Goal: Information Seeking & Learning: Learn about a topic

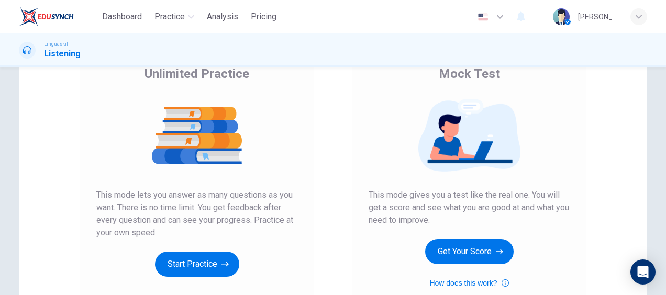
scroll to position [105, 0]
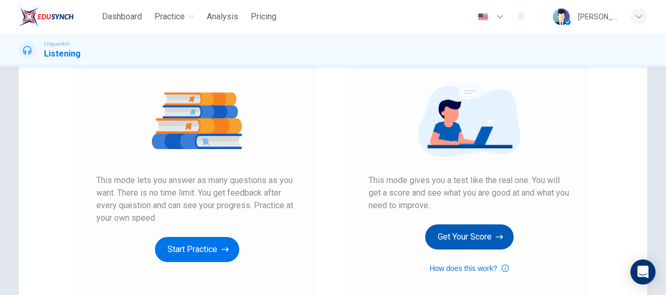
click at [472, 237] on button "Get Your Score" at bounding box center [469, 237] width 89 height 25
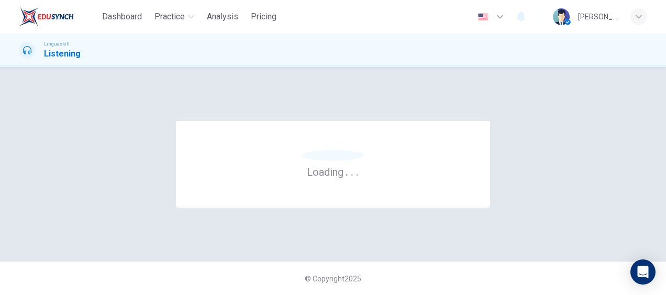
scroll to position [0, 0]
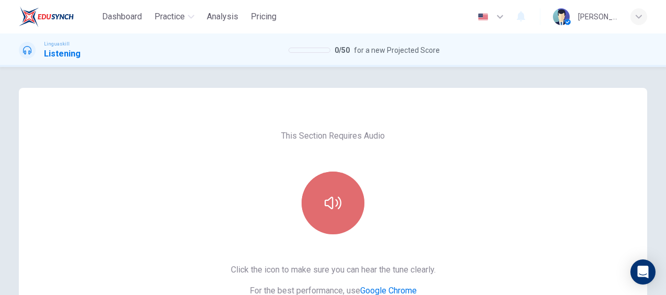
click at [325, 203] on icon "button" at bounding box center [333, 203] width 17 height 17
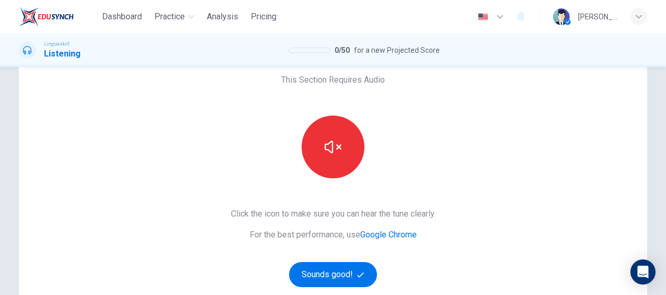
scroll to position [105, 0]
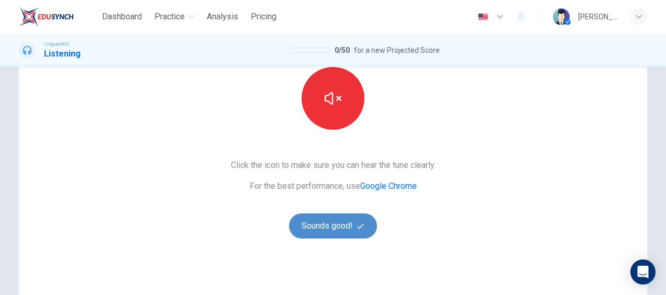
click at [341, 229] on button "Sounds good!" at bounding box center [333, 226] width 88 height 25
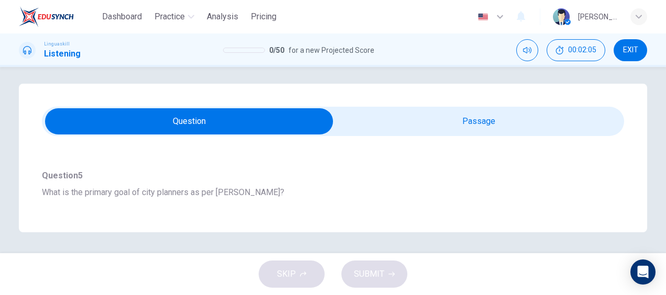
scroll to position [705, 0]
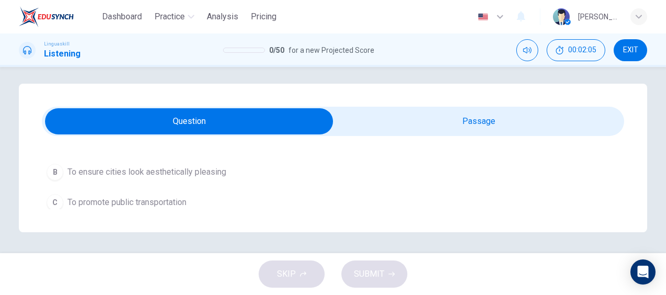
click at [430, 125] on input "checkbox" at bounding box center [189, 121] width 874 height 26
checkbox input "true"
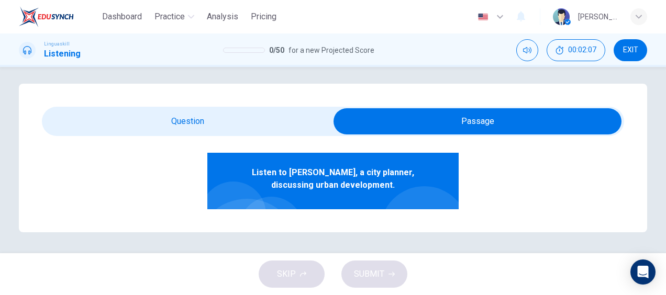
scroll to position [105, 0]
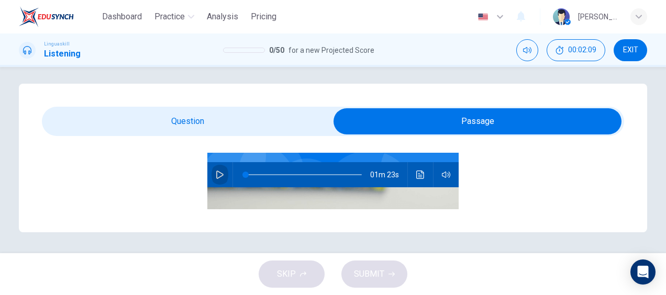
click at [216, 175] on icon "button" at bounding box center [220, 175] width 8 height 8
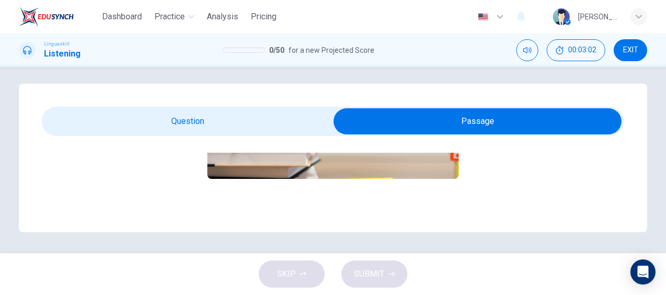
scroll to position [281, 0]
type input "0"
click at [281, 123] on input "checkbox" at bounding box center [478, 121] width 874 height 26
checkbox input "false"
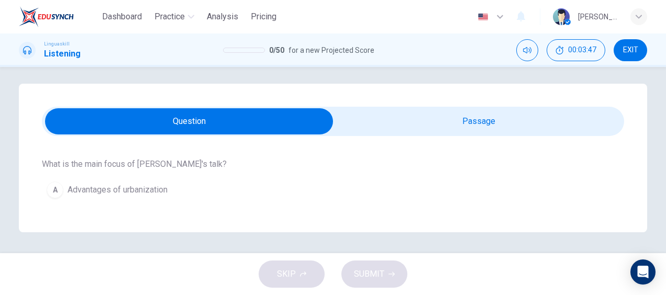
scroll to position [157, 0]
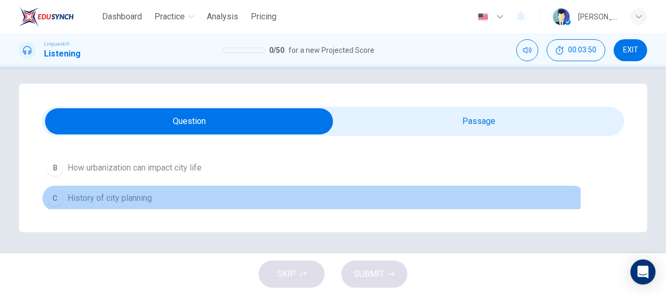
click at [57, 198] on div "C" at bounding box center [55, 198] width 17 height 17
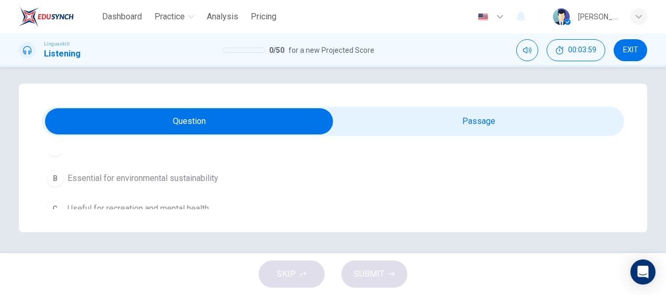
scroll to position [262, 0]
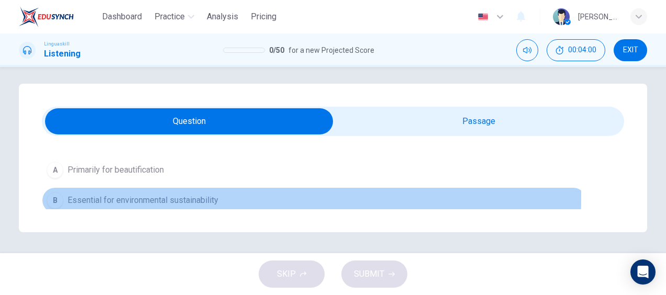
click at [58, 195] on div "B" at bounding box center [55, 200] width 17 height 17
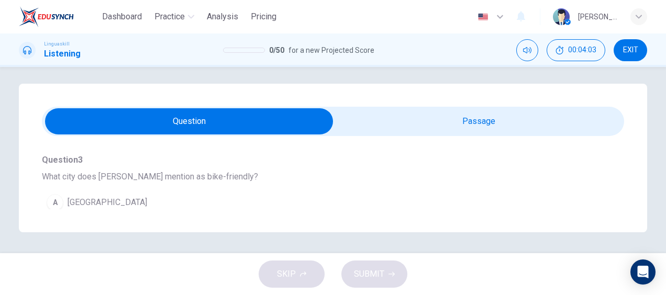
scroll to position [419, 0]
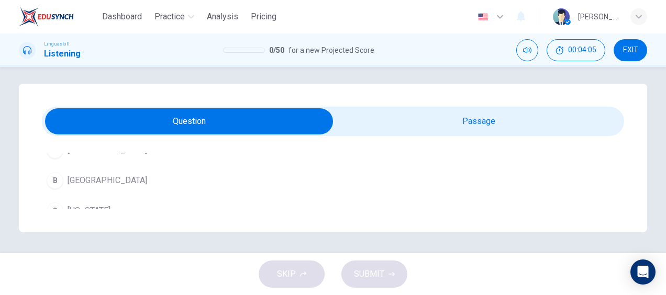
click at [60, 179] on div "B" at bounding box center [55, 180] width 17 height 17
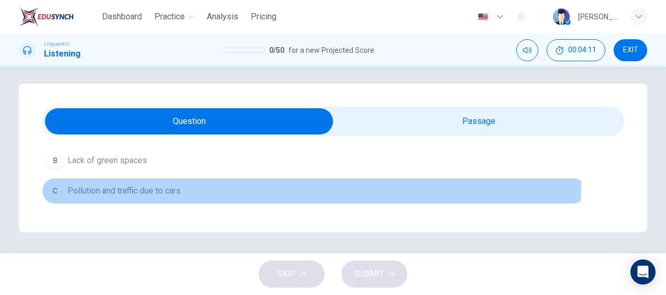
click at [130, 185] on span "Pollution and traffic due to cars" at bounding box center [124, 191] width 113 height 13
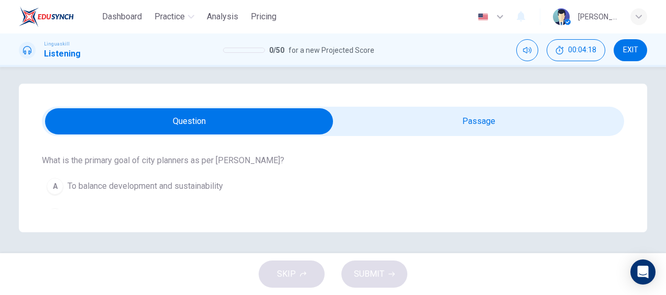
scroll to position [681, 0]
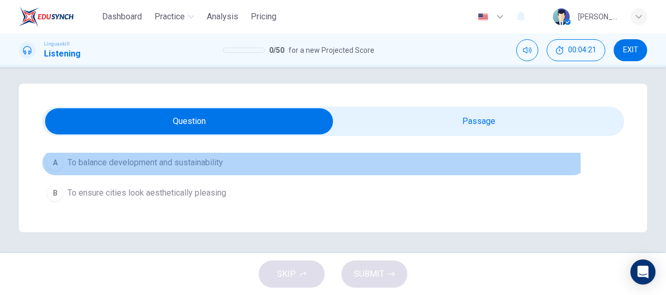
click at [86, 161] on span "To balance development and sustainability" at bounding box center [146, 163] width 156 height 13
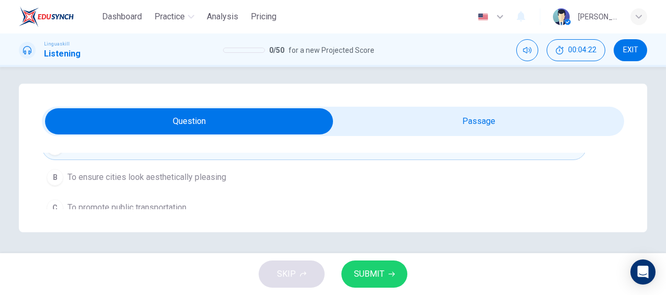
scroll to position [705, 0]
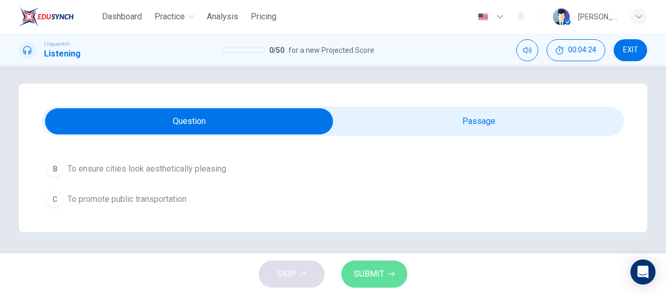
click at [373, 271] on span "SUBMIT" at bounding box center [369, 274] width 30 height 15
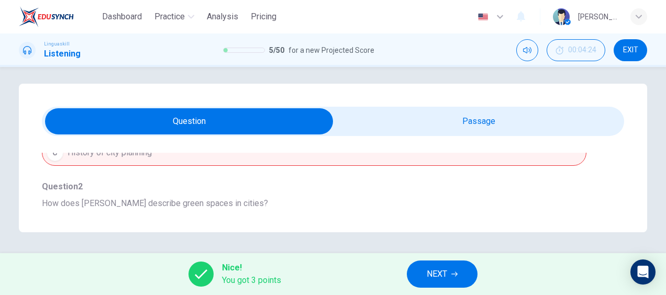
scroll to position [181, 0]
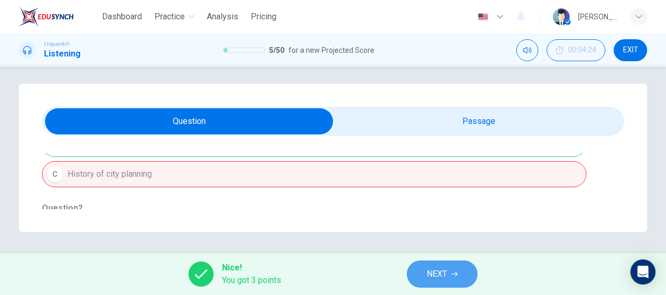
click at [428, 265] on button "NEXT" at bounding box center [442, 274] width 71 height 27
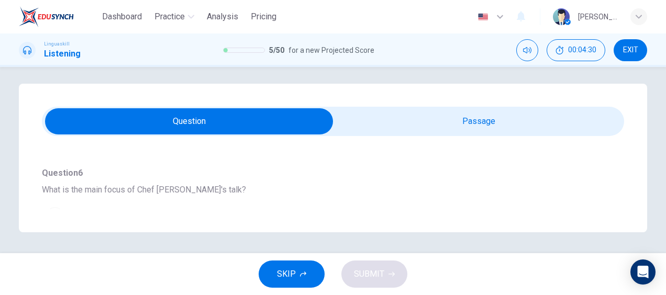
scroll to position [105, 0]
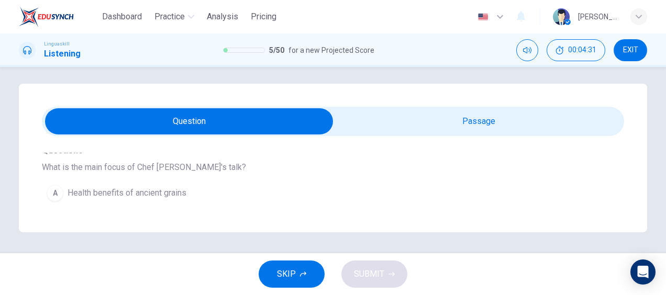
click at [418, 126] on input "checkbox" at bounding box center [189, 121] width 874 height 26
checkbox input "true"
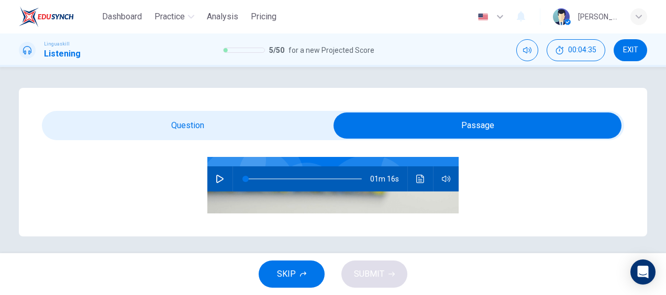
click at [216, 179] on icon "button" at bounding box center [220, 179] width 8 height 8
type input "3"
type input "0"
click at [151, 128] on input "checkbox" at bounding box center [478, 126] width 874 height 26
checkbox input "false"
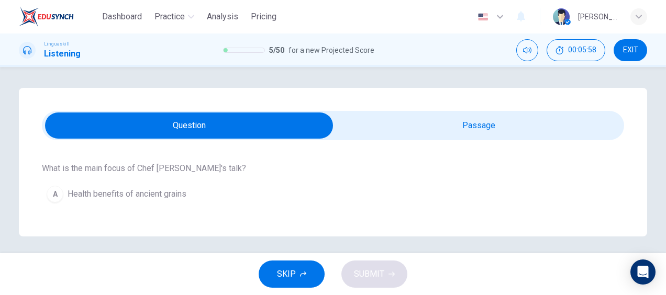
scroll to position [157, 0]
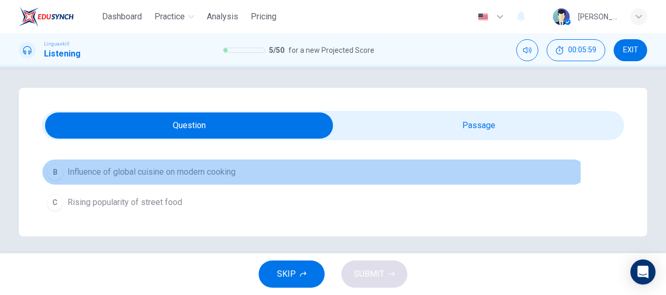
click at [153, 172] on span "Influence of global cuisine on modern cooking" at bounding box center [152, 172] width 168 height 13
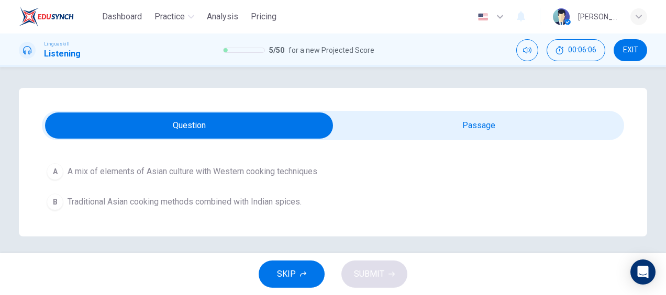
scroll to position [265, 0]
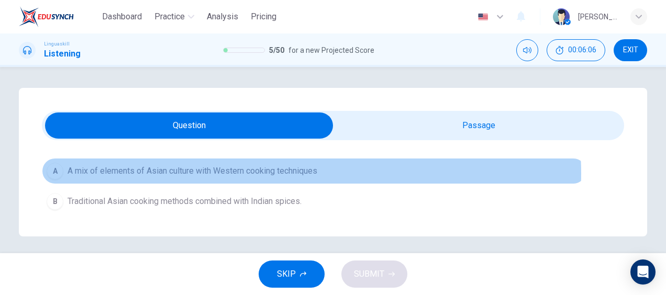
click at [304, 172] on span "A mix of elements of Asian culture with Western cooking techniques" at bounding box center [193, 171] width 250 height 13
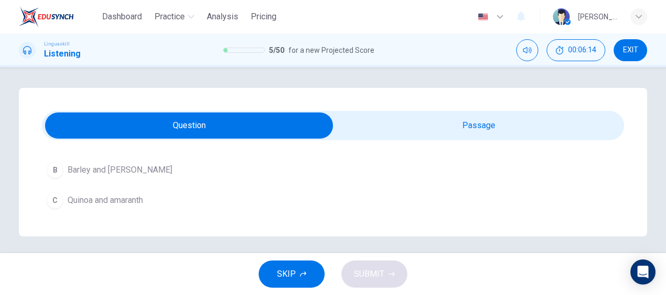
scroll to position [434, 0]
click at [159, 193] on button "C Quinoa and amaranth" at bounding box center [314, 201] width 545 height 26
click at [164, 169] on span "To avoid cultural appropriation" at bounding box center [122, 173] width 109 height 13
click at [265, 198] on span "Continued combining with global flavors and techniques" at bounding box center [169, 204] width 203 height 13
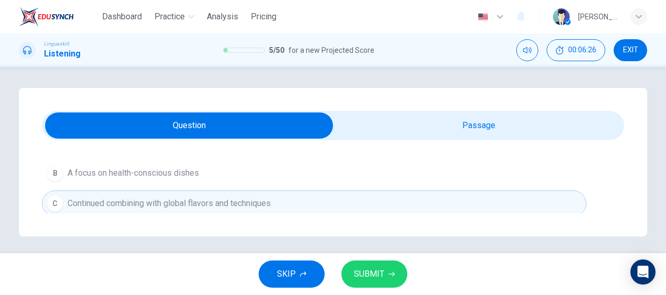
click at [370, 273] on span "SUBMIT" at bounding box center [369, 274] width 30 height 15
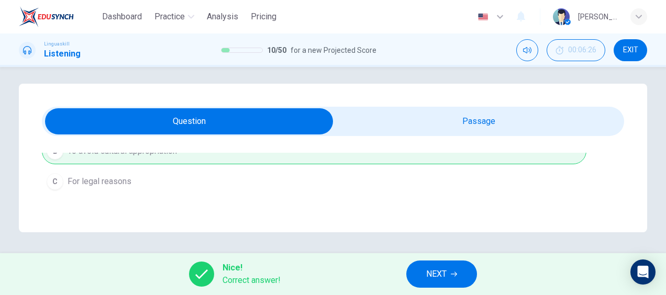
scroll to position [594, 0]
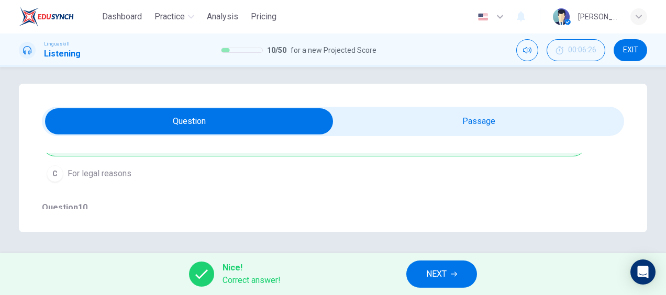
click at [432, 276] on span "NEXT" at bounding box center [436, 274] width 20 height 15
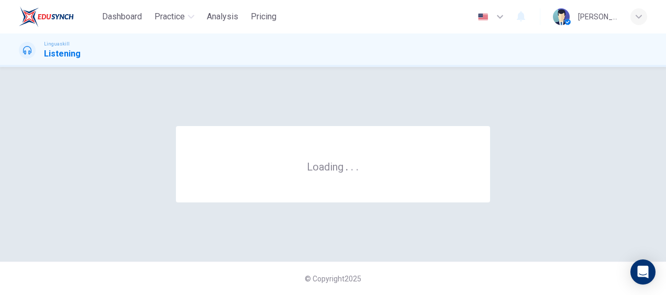
scroll to position [0, 0]
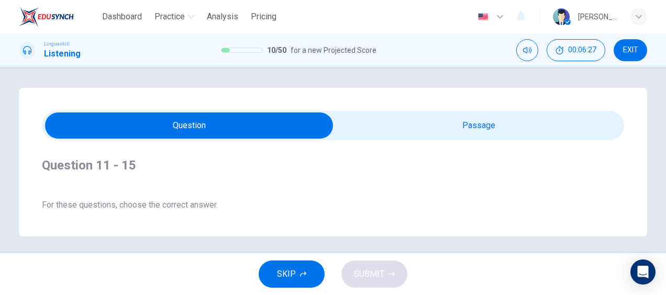
click at [292, 275] on span "SKIP" at bounding box center [286, 274] width 19 height 15
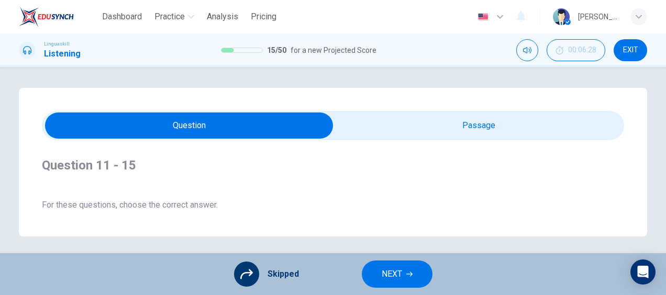
scroll to position [4, 0]
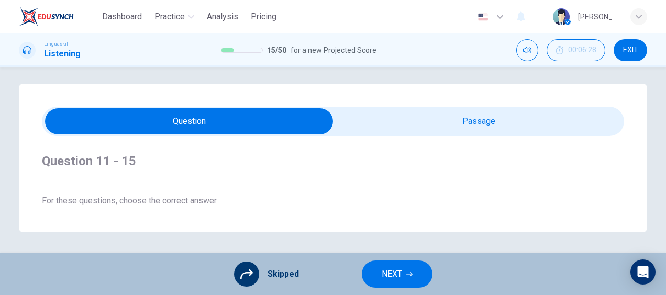
click at [399, 270] on span "NEXT" at bounding box center [392, 274] width 20 height 15
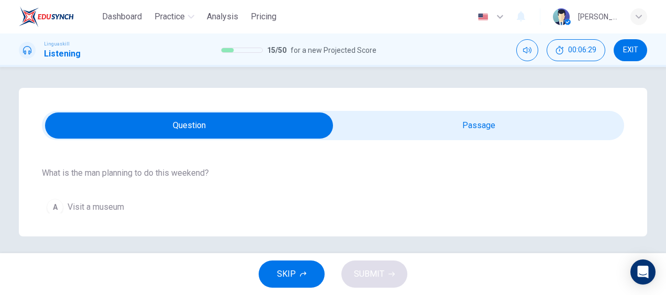
scroll to position [104, 0]
click at [293, 268] on span "SKIP" at bounding box center [286, 274] width 19 height 15
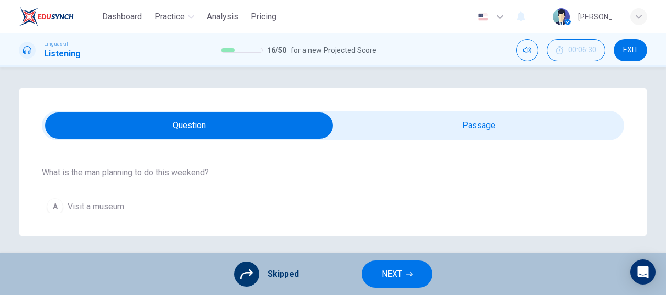
click at [410, 267] on button "NEXT" at bounding box center [397, 274] width 71 height 27
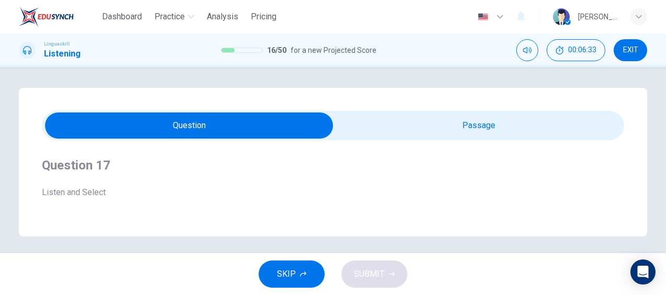
click at [472, 124] on input "checkbox" at bounding box center [189, 126] width 874 height 26
checkbox input "true"
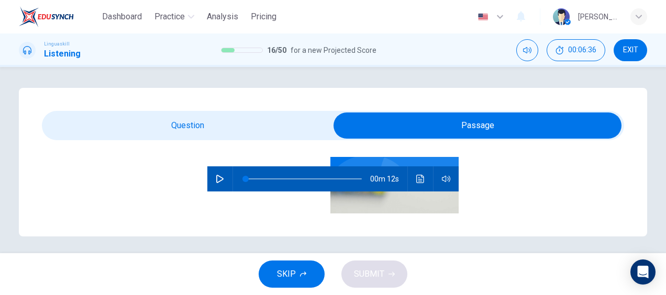
scroll to position [107, 0]
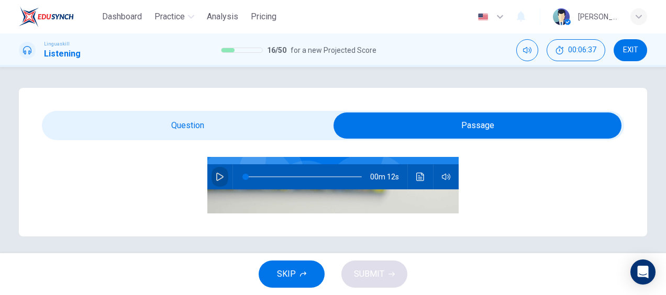
click at [216, 174] on icon "button" at bounding box center [220, 177] width 8 height 8
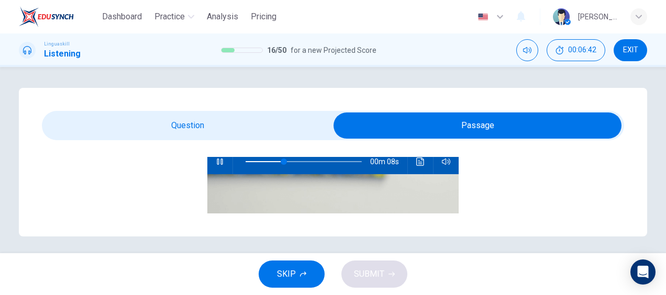
scroll to position [121, 0]
type input "0"
click at [239, 129] on input "checkbox" at bounding box center [478, 126] width 874 height 26
checkbox input "false"
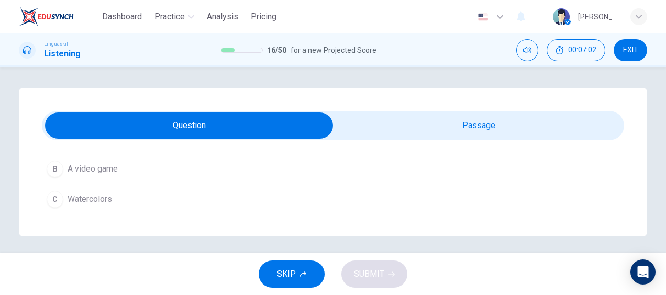
scroll to position [168, 0]
click at [93, 196] on span "Watercolors" at bounding box center [90, 200] width 45 height 13
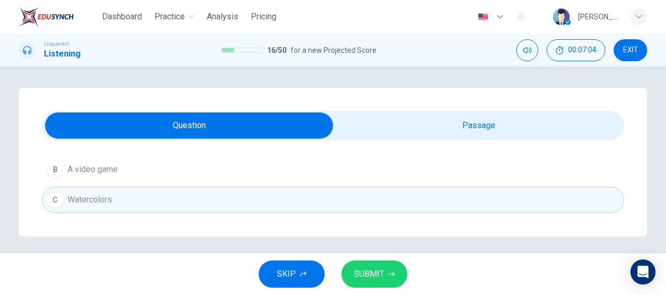
click at [386, 272] on button "SUBMIT" at bounding box center [375, 274] width 66 height 27
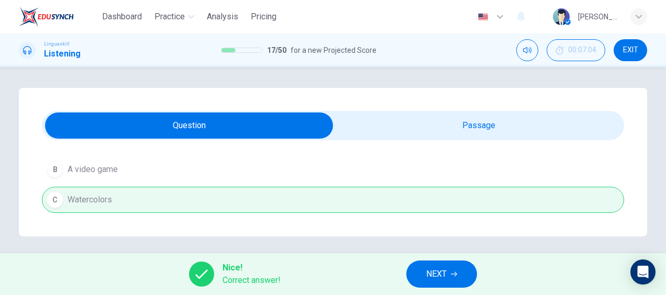
click at [457, 273] on icon "button" at bounding box center [454, 274] width 6 height 6
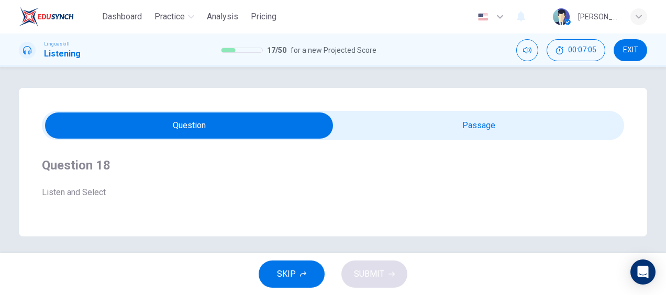
click at [303, 269] on button "SKIP" at bounding box center [292, 274] width 66 height 27
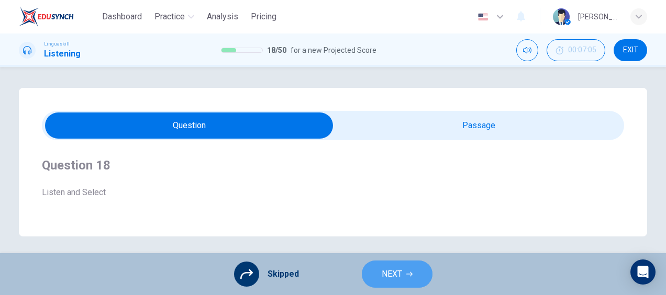
click at [414, 266] on button "NEXT" at bounding box center [397, 274] width 71 height 27
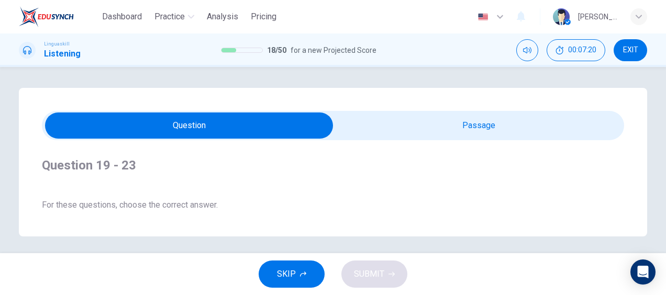
click at [292, 277] on span "SKIP" at bounding box center [286, 274] width 19 height 15
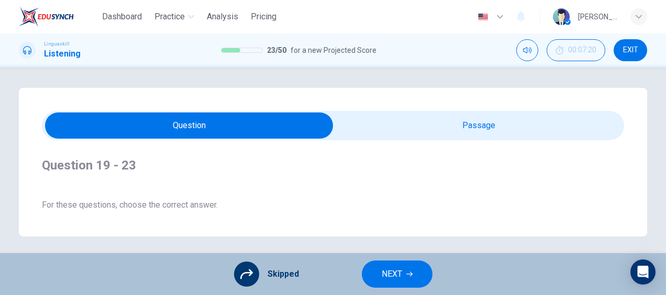
click at [447, 122] on input "checkbox" at bounding box center [189, 126] width 874 height 26
checkbox input "true"
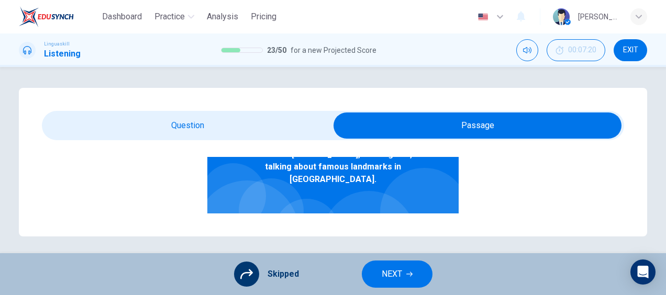
scroll to position [105, 0]
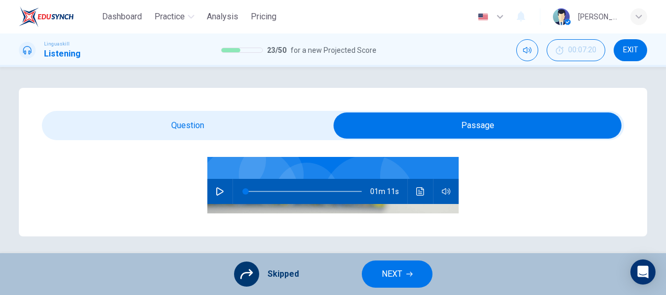
click at [212, 179] on button "button" at bounding box center [220, 191] width 17 height 25
type input "0"
click at [214, 123] on input "checkbox" at bounding box center [478, 126] width 874 height 26
checkbox input "false"
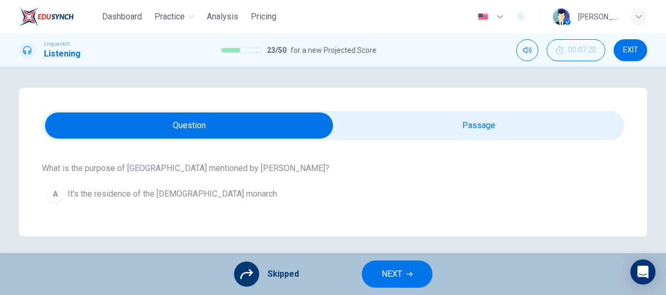
click at [213, 193] on div "A It’s the residence of the British monarch B It’s a museum C It's a public park" at bounding box center [333, 224] width 583 height 91
click at [210, 196] on div "A It’s the residence of the British monarch B It’s a museum C It's a public park" at bounding box center [333, 224] width 583 height 91
click at [82, 194] on div "A It’s the residence of the British monarch B It’s a museum C It's a public park" at bounding box center [333, 224] width 583 height 91
click at [51, 198] on div "A It’s the residence of the British monarch B It’s a museum C It's a public park" at bounding box center [333, 224] width 583 height 91
click at [156, 187] on div "A It’s the residence of the British monarch B It’s a museum C It's a public park" at bounding box center [333, 224] width 583 height 91
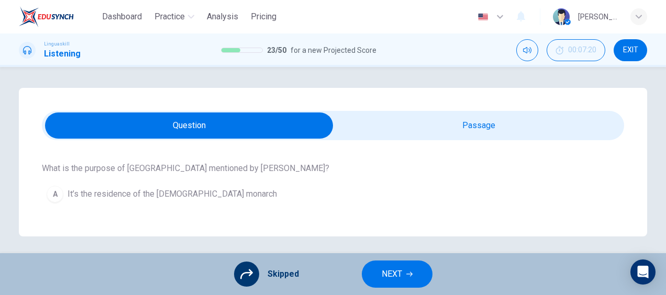
click at [157, 197] on div "A It’s the residence of the British monarch B It’s a museum C It's a public park" at bounding box center [333, 224] width 583 height 91
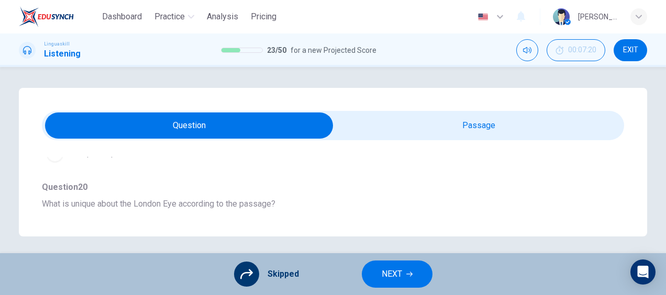
scroll to position [210, 0]
click at [151, 201] on span "What is unique about the London Eye according to the passage?" at bounding box center [333, 201] width 583 height 13
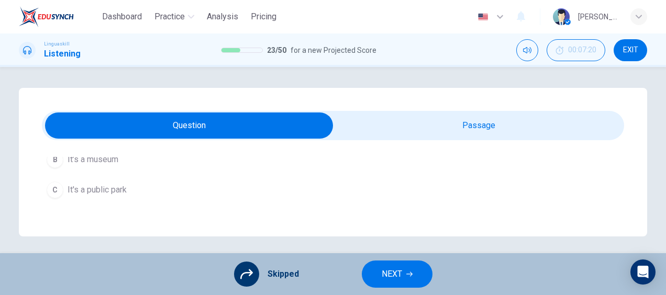
scroll to position [105, 0]
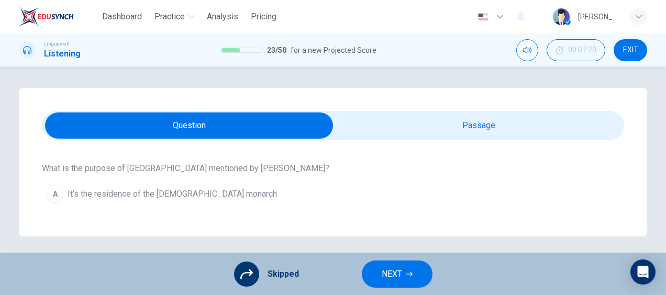
click at [48, 190] on div "A It’s the residence of the British monarch B It’s a museum C It's a public park" at bounding box center [333, 224] width 583 height 91
click at [51, 192] on div "A It’s the residence of the British monarch B It’s a museum C It's a public park" at bounding box center [333, 224] width 583 height 91
click at [68, 193] on div "A It’s the residence of the British monarch B It’s a museum C It's a public park" at bounding box center [333, 224] width 583 height 91
click at [70, 193] on div "A It’s the residence of the British monarch B It’s a museum C It's a public park" at bounding box center [333, 224] width 583 height 91
click at [71, 193] on div "A It’s the residence of the British monarch B It’s a museum C It's a public park" at bounding box center [333, 224] width 583 height 91
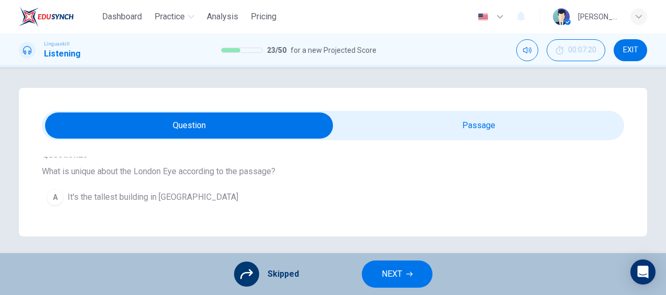
scroll to position [262, 0]
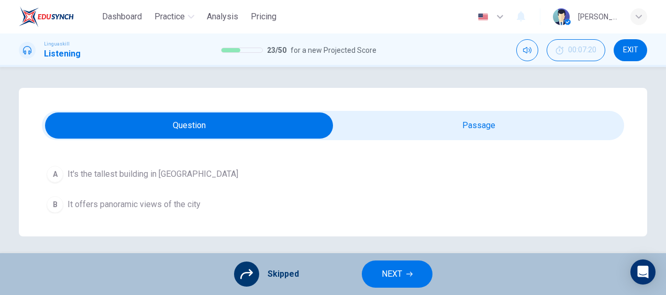
click at [141, 175] on div "A It's the tallest building in London B It offers panoramic views of the city C…" at bounding box center [333, 204] width 583 height 91
click at [146, 207] on div "A It's the tallest building in London B It offers panoramic views of the city C…" at bounding box center [333, 204] width 583 height 91
click at [388, 273] on span "NEXT" at bounding box center [392, 274] width 20 height 15
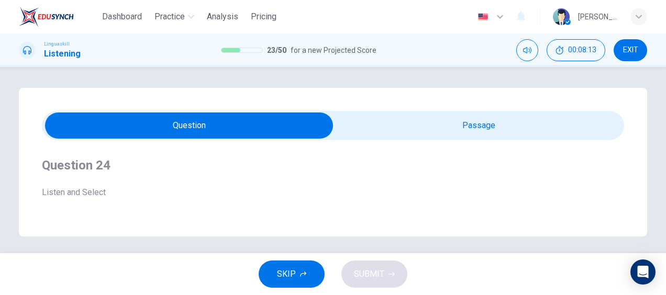
click at [303, 277] on icon "button" at bounding box center [303, 274] width 6 height 6
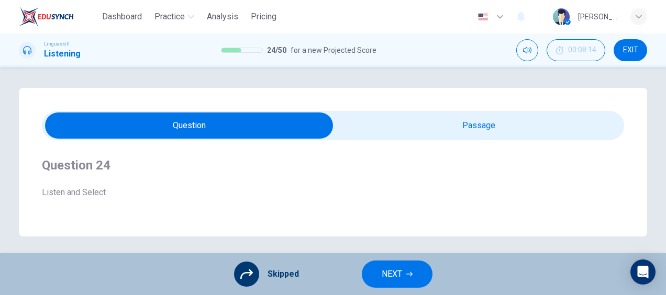
click at [440, 125] on input "checkbox" at bounding box center [189, 126] width 874 height 26
checkbox input "true"
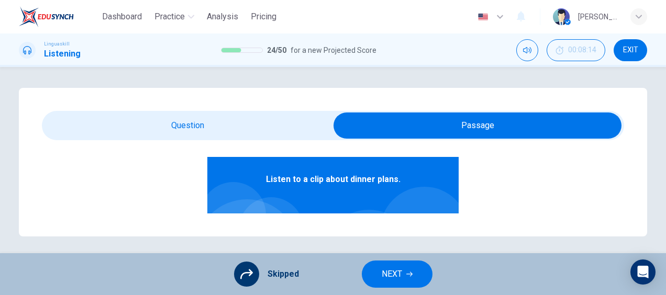
scroll to position [105, 0]
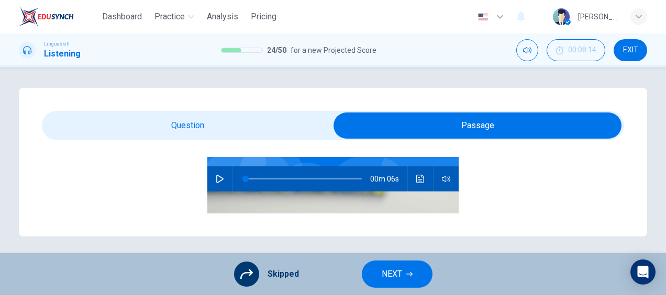
click at [216, 177] on icon "button" at bounding box center [219, 179] width 7 height 8
type input "0"
click at [219, 126] on input "checkbox" at bounding box center [478, 126] width 874 height 26
checkbox input "false"
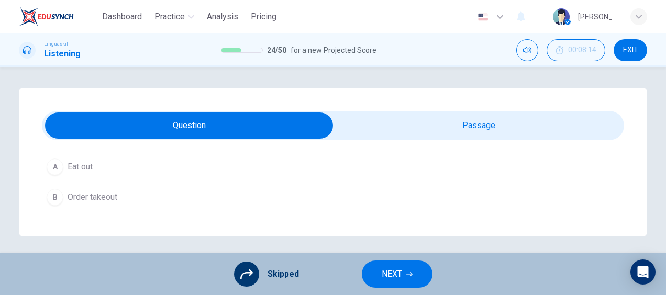
scroll to position [157, 0]
click at [104, 211] on div "A Eat out B Order takeout C Cook pasta" at bounding box center [333, 180] width 583 height 91
click at [79, 213] on div "A Eat out B Order takeout C Cook pasta" at bounding box center [333, 180] width 583 height 91
click at [61, 213] on div "A Eat out B Order takeout C Cook pasta" at bounding box center [333, 180] width 583 height 91
click at [398, 274] on span "NEXT" at bounding box center [392, 274] width 20 height 15
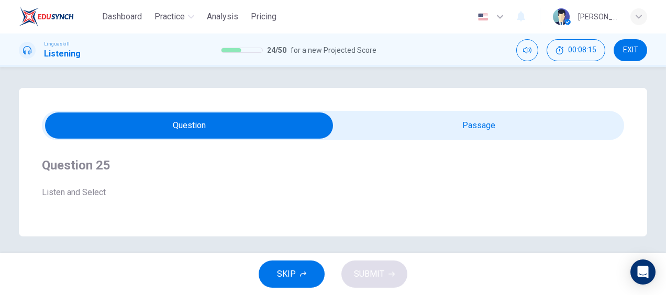
scroll to position [105, 0]
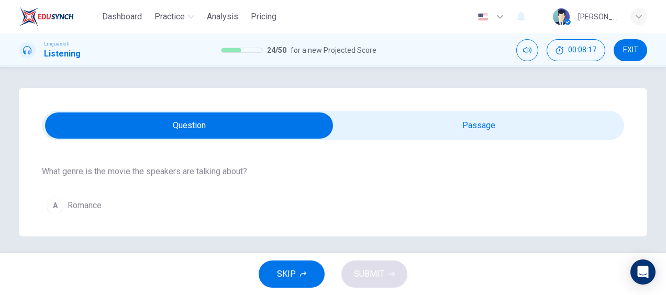
click at [428, 120] on input "checkbox" at bounding box center [189, 126] width 874 height 26
checkbox input "true"
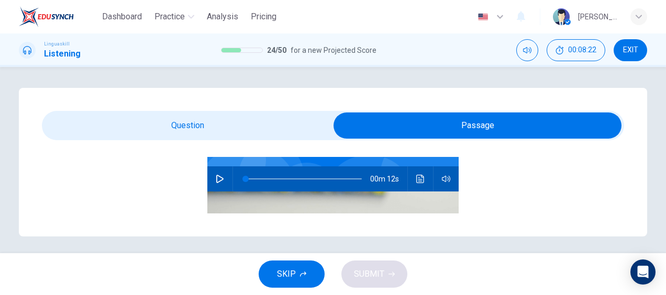
click at [216, 181] on icon "button" at bounding box center [220, 179] width 8 height 8
type input "0"
click at [246, 118] on input "checkbox" at bounding box center [478, 126] width 874 height 26
checkbox input "false"
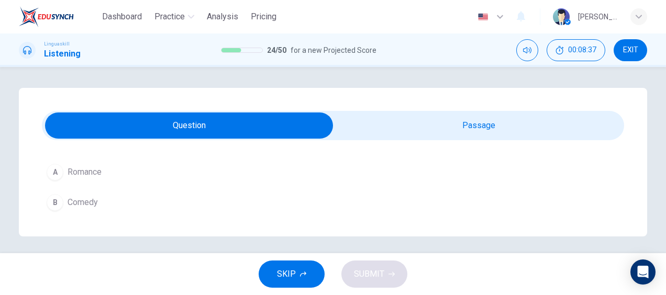
scroll to position [157, 0]
click at [116, 209] on span "Science fiction" at bounding box center [95, 211] width 54 height 13
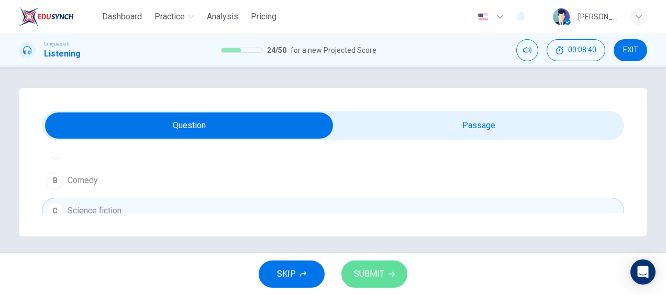
click at [366, 274] on span "SUBMIT" at bounding box center [369, 274] width 30 height 15
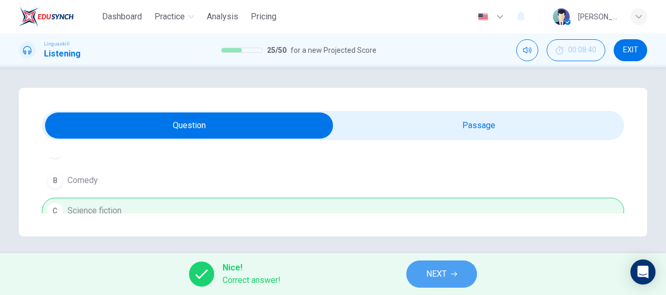
click at [455, 275] on icon "button" at bounding box center [454, 274] width 6 height 6
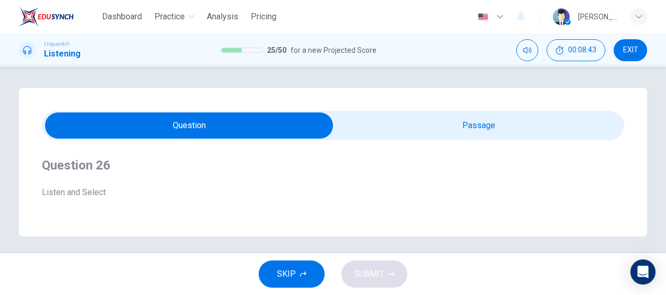
click at [631, 46] on span "EXIT" at bounding box center [630, 50] width 15 height 8
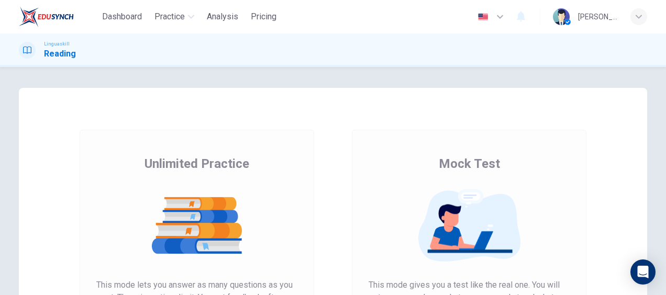
click at [455, 207] on img at bounding box center [469, 225] width 201 height 73
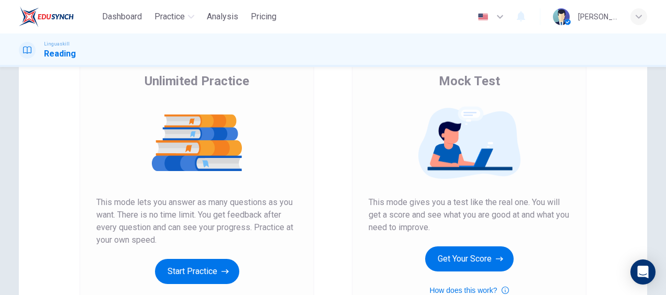
scroll to position [105, 0]
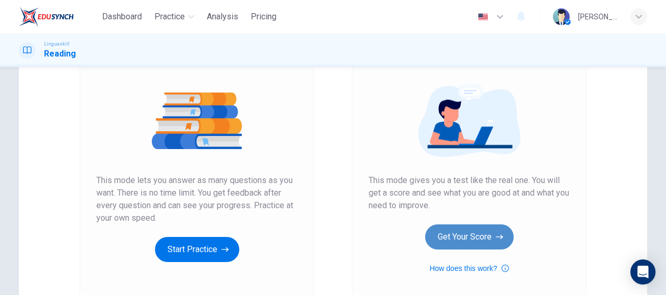
click at [483, 234] on button "Get Your Score" at bounding box center [469, 237] width 89 height 25
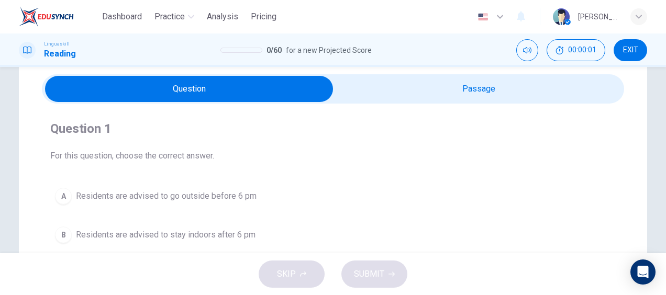
scroll to position [52, 0]
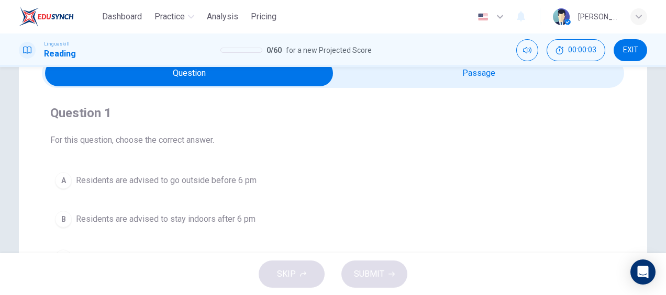
click at [439, 79] on input "checkbox" at bounding box center [189, 73] width 874 height 26
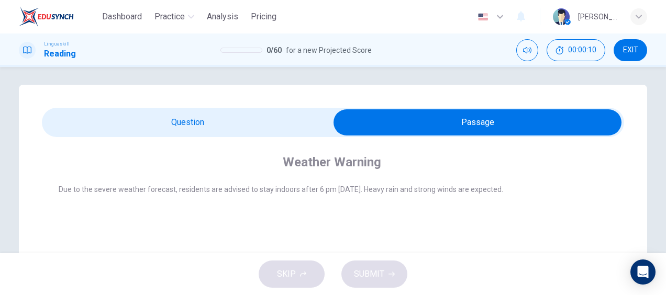
scroll to position [0, 0]
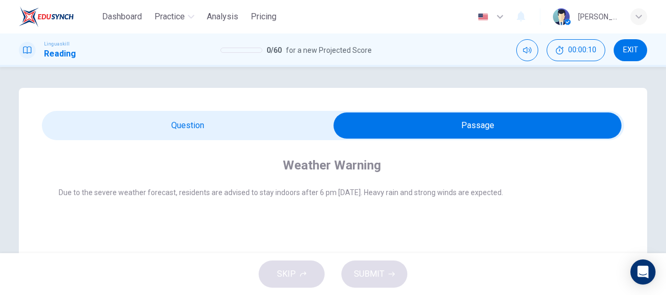
click at [242, 119] on input "checkbox" at bounding box center [478, 126] width 874 height 26
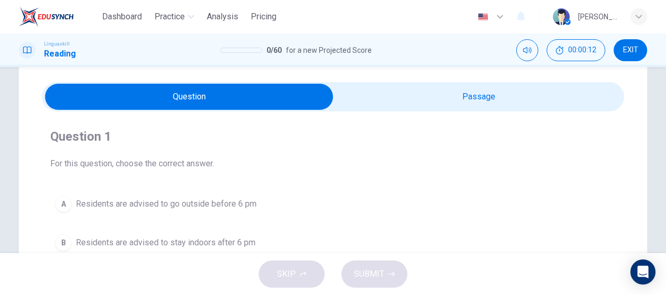
scroll to position [52, 0]
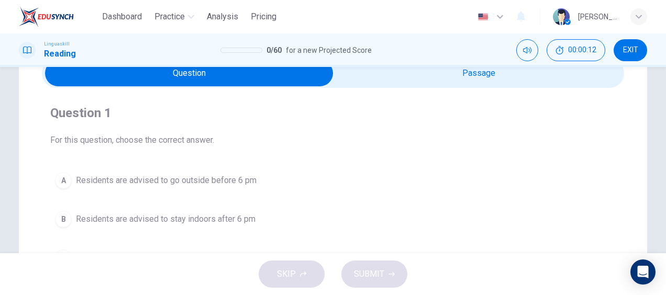
click at [226, 220] on span "Residents are advised to stay indoors after 6 pm" at bounding box center [166, 219] width 180 height 13
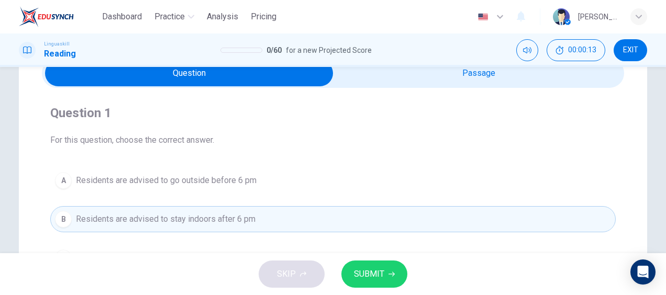
click at [367, 276] on span "SUBMIT" at bounding box center [369, 274] width 30 height 15
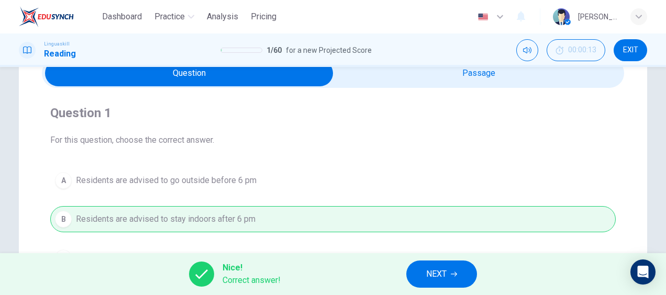
click at [499, 79] on input "checkbox" at bounding box center [189, 73] width 874 height 26
checkbox input "true"
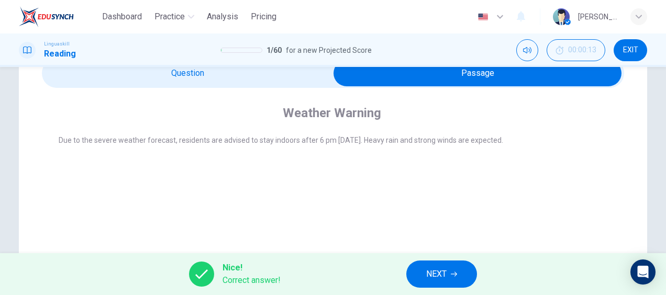
scroll to position [0, 0]
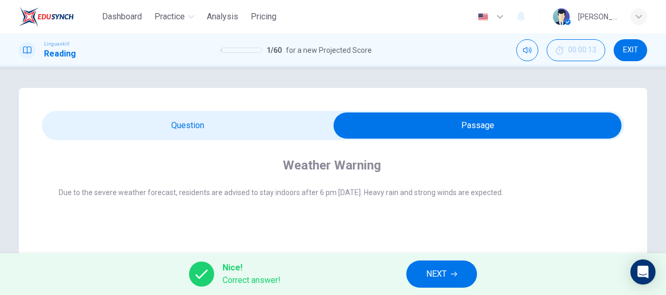
click at [445, 273] on span "NEXT" at bounding box center [436, 274] width 20 height 15
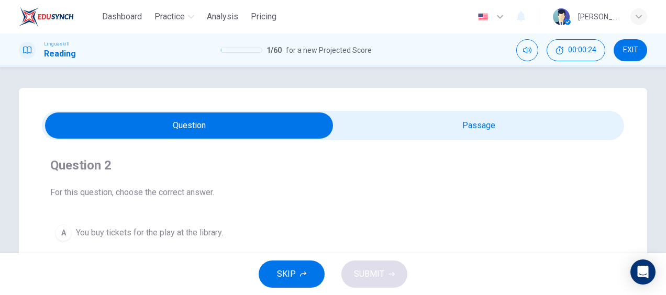
click at [419, 121] on input "checkbox" at bounding box center [189, 126] width 874 height 26
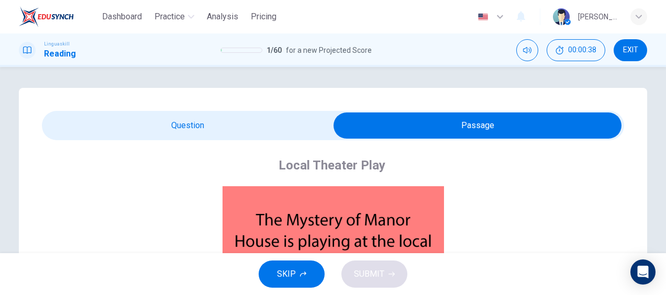
click at [189, 128] on input "checkbox" at bounding box center [478, 126] width 874 height 26
checkbox input "false"
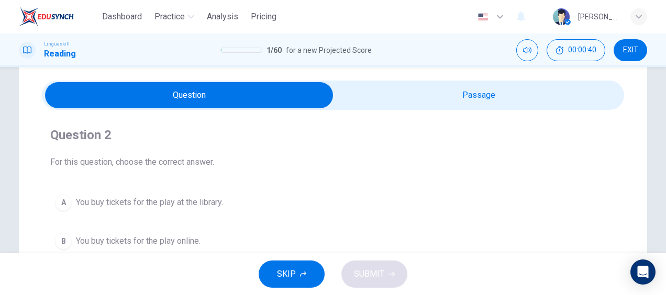
scroll to position [52, 0]
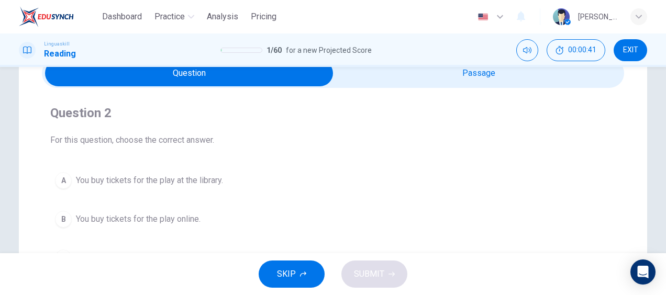
click at [189, 218] on span "You buy tickets for the play online." at bounding box center [138, 219] width 125 height 13
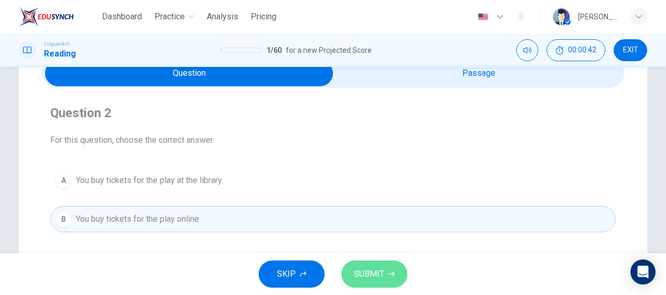
click at [373, 269] on span "SUBMIT" at bounding box center [369, 274] width 30 height 15
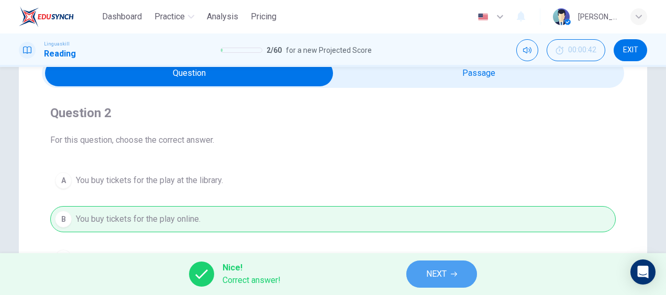
click at [452, 275] on icon "button" at bounding box center [454, 274] width 6 height 6
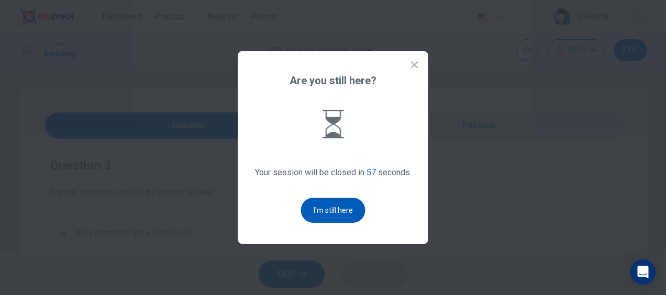
click at [330, 209] on button "I'm still here" at bounding box center [333, 210] width 64 height 25
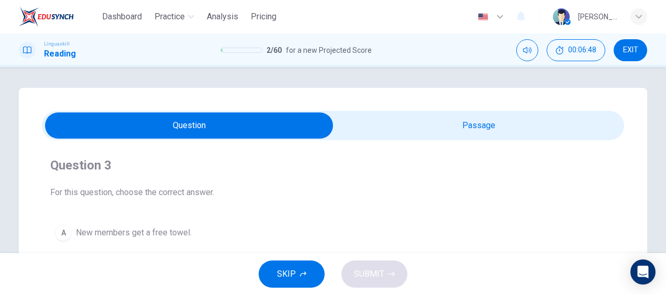
click at [401, 132] on input "checkbox" at bounding box center [189, 126] width 874 height 26
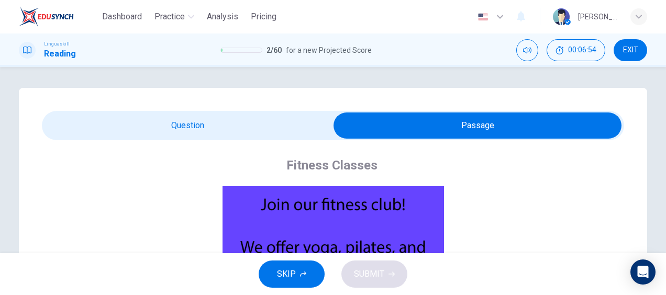
click at [169, 130] on input "checkbox" at bounding box center [478, 126] width 874 height 26
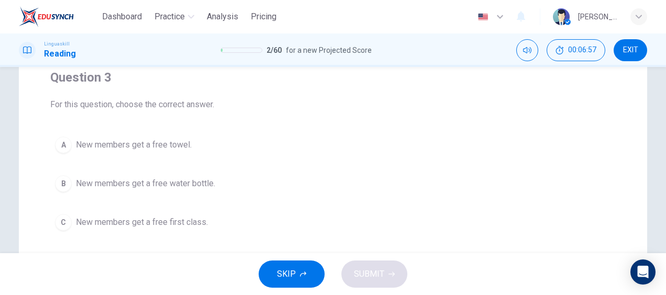
scroll to position [105, 0]
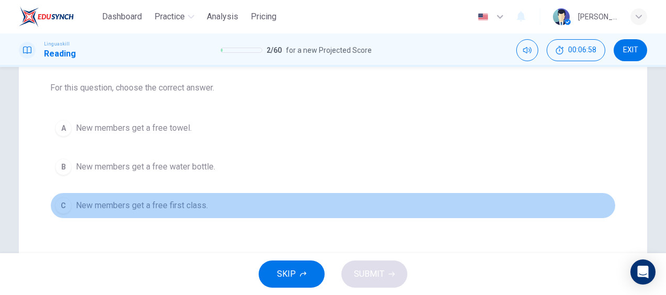
click at [205, 205] on span "New members get a free first class." at bounding box center [142, 206] width 132 height 13
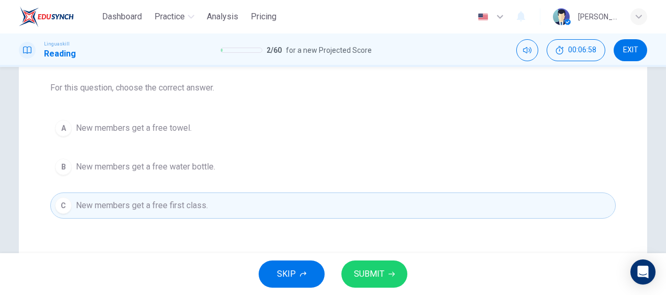
click at [368, 275] on span "SUBMIT" at bounding box center [369, 274] width 30 height 15
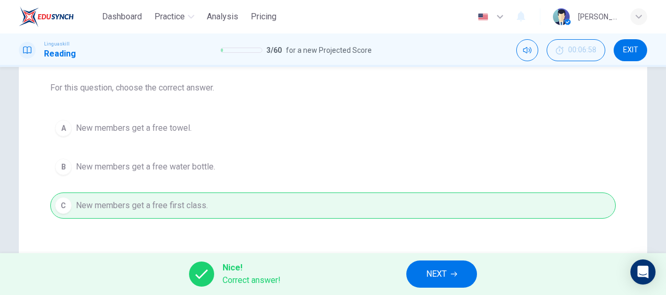
scroll to position [52, 0]
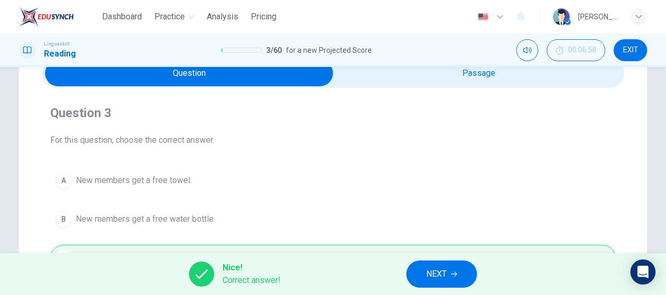
click at [452, 75] on input "checkbox" at bounding box center [189, 73] width 874 height 26
checkbox input "true"
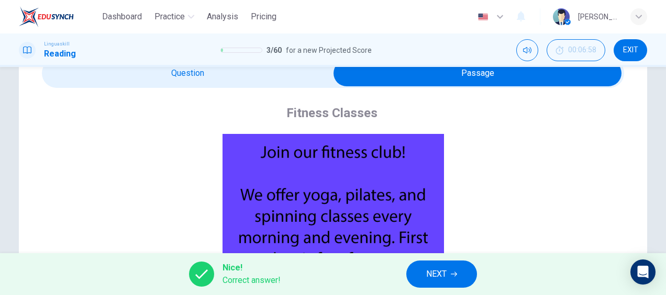
click at [444, 272] on span "NEXT" at bounding box center [436, 274] width 20 height 15
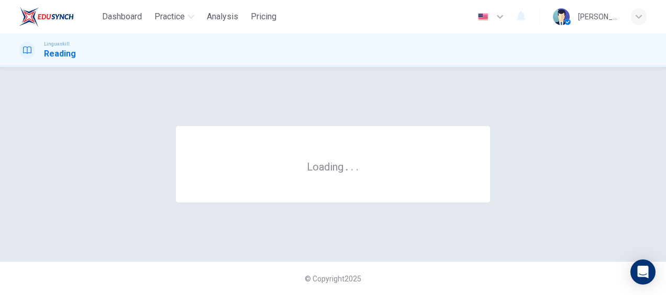
scroll to position [0, 0]
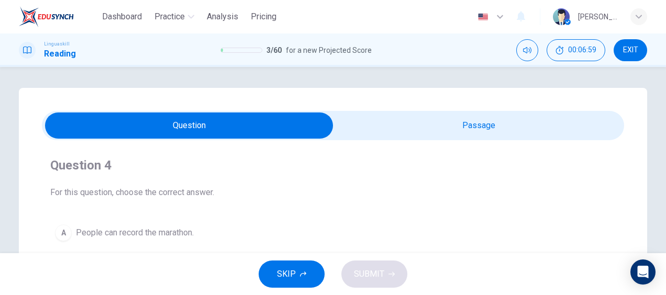
click at [425, 120] on input "checkbox" at bounding box center [189, 126] width 874 height 26
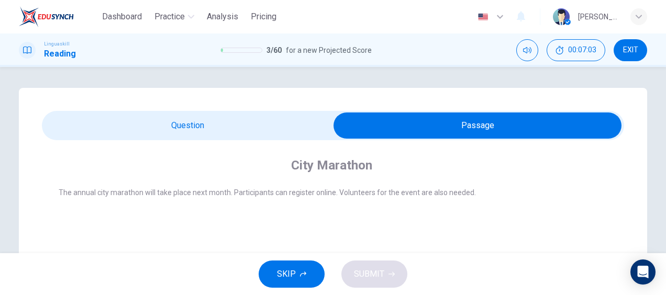
click at [259, 128] on input "checkbox" at bounding box center [478, 126] width 874 height 26
checkbox input "false"
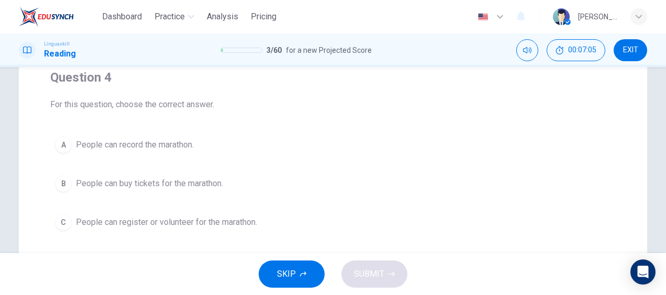
scroll to position [105, 0]
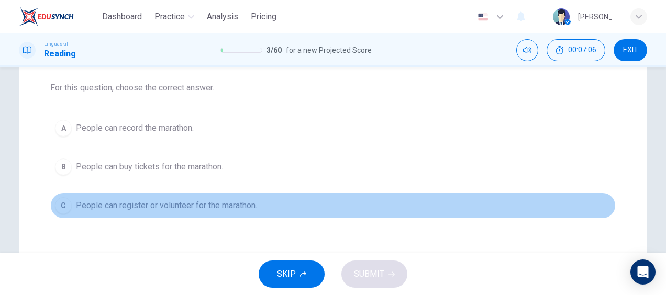
click at [240, 206] on span "People can register or volunteer for the marathon." at bounding box center [166, 206] width 181 height 13
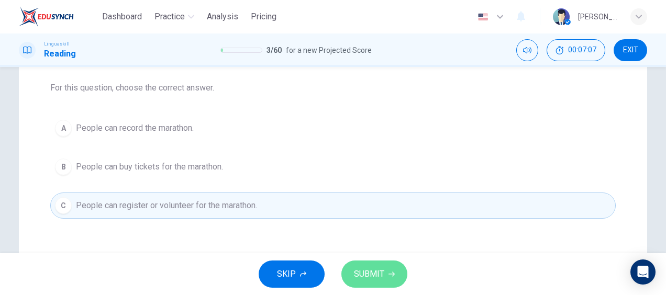
click at [381, 277] on span "SUBMIT" at bounding box center [369, 274] width 30 height 15
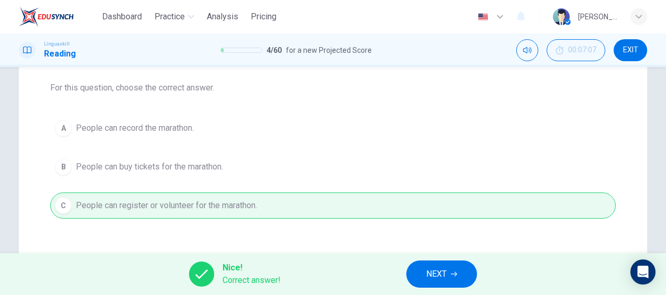
click at [448, 276] on button "NEXT" at bounding box center [442, 274] width 71 height 27
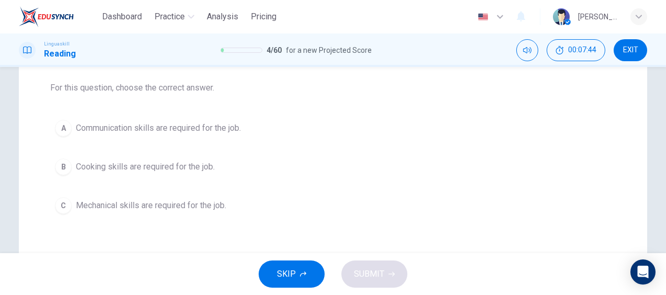
scroll to position [52, 0]
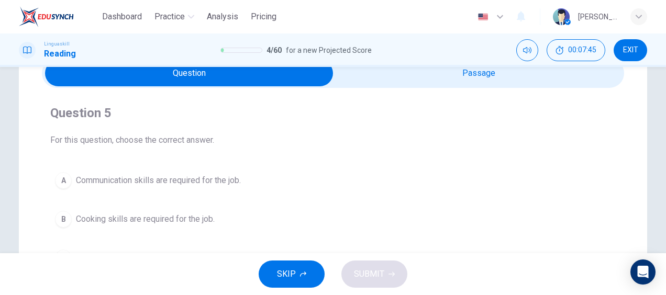
click at [374, 78] on input "checkbox" at bounding box center [189, 73] width 874 height 26
checkbox input "true"
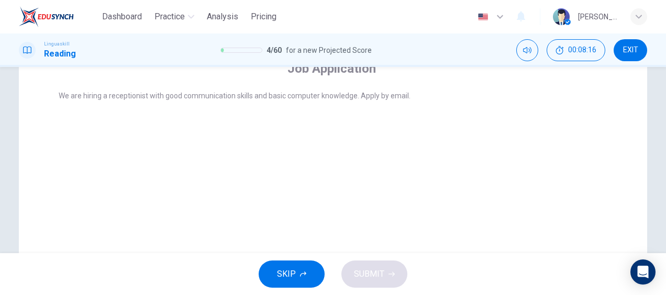
scroll to position [105, 0]
